Goal: Transaction & Acquisition: Purchase product/service

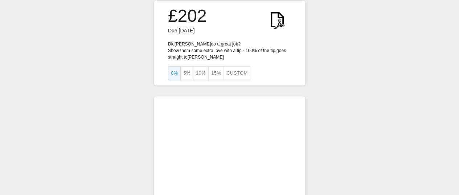
scroll to position [9, 0]
click at [187, 75] on button "5%" at bounding box center [187, 74] width 13 height 14
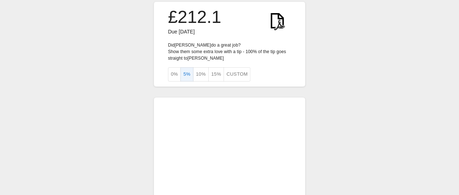
click at [175, 74] on button "0%" at bounding box center [174, 74] width 13 height 14
click at [188, 72] on button "5%" at bounding box center [187, 74] width 13 height 14
click at [230, 72] on button "Custom" at bounding box center [237, 74] width 27 height 14
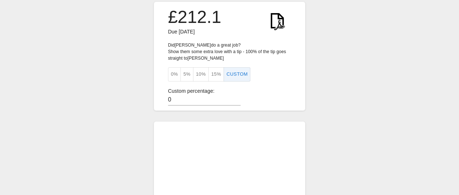
click at [174, 100] on input "0" at bounding box center [204, 100] width 73 height 11
type input "4"
click at [250, 90] on p "Custom percentage:" at bounding box center [229, 91] width 123 height 8
click at [187, 76] on button "5%" at bounding box center [187, 74] width 13 height 14
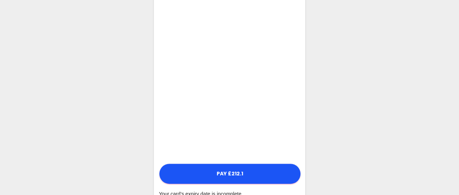
scroll to position [238, 0]
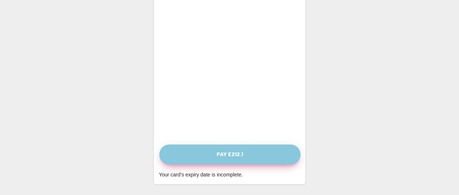
click at [236, 151] on button "Pay £212.1" at bounding box center [229, 154] width 141 height 20
